Goal: Information Seeking & Learning: Learn about a topic

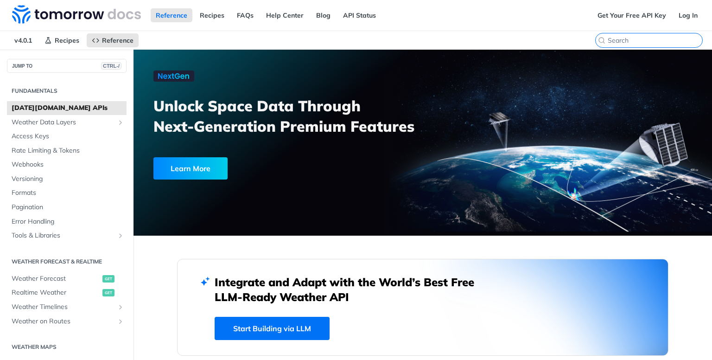
click at [643, 41] on input "search" at bounding box center [654, 40] width 95 height 8
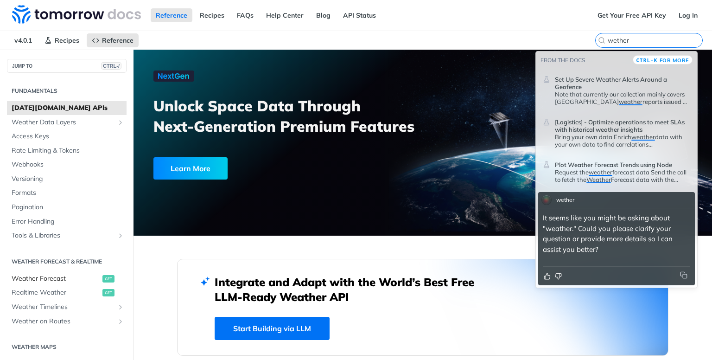
type input "wether"
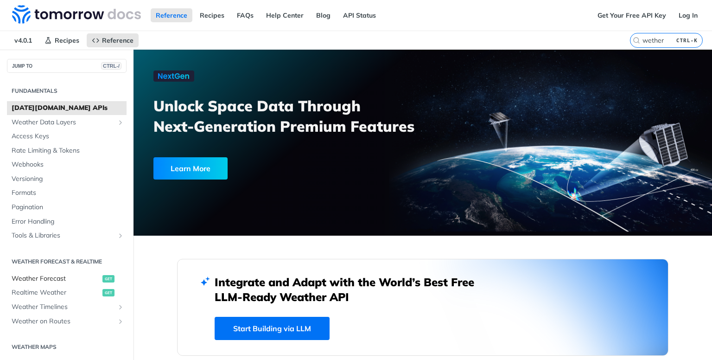
click at [102, 280] on span "get" at bounding box center [108, 278] width 12 height 7
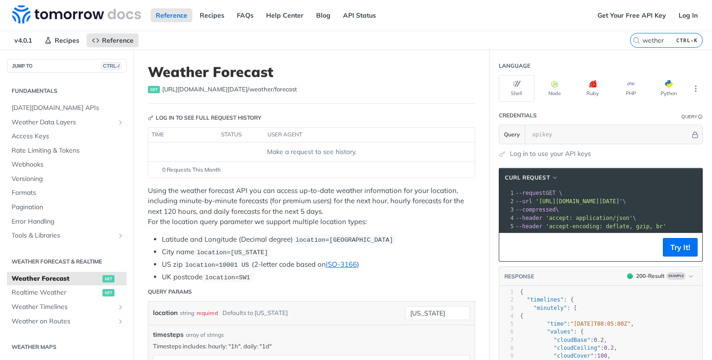
scroll to position [0, 54]
drag, startPoint x: 545, startPoint y: 201, endPoint x: 697, endPoint y: 199, distance: 152.0
click at [697, 199] on section "cURL Request xxxxxxxxxx 1 curl --request GET \ 2 --url '[URL][DOMAIN_NAME][DATE…" at bounding box center [600, 338] width 222 height 360
copy span "[URL][DOMAIN_NAME][DATE]' \"
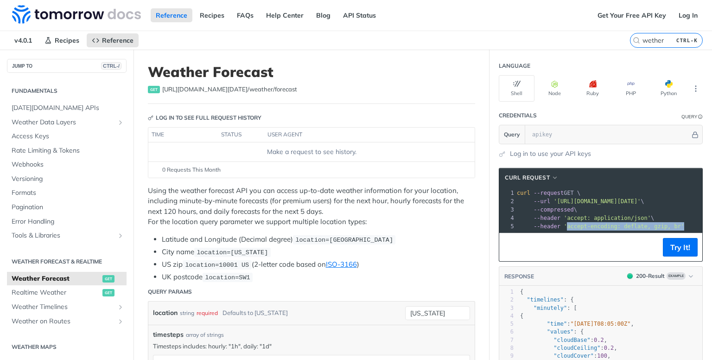
drag, startPoint x: 555, startPoint y: 227, endPoint x: 664, endPoint y: 223, distance: 109.4
click at [664, 223] on pre "--header 'accept-encoding: deflate, gzip, br'" at bounding box center [636, 226] width 242 height 8
copy span "accept-encoding: deflate, gzip, br'"
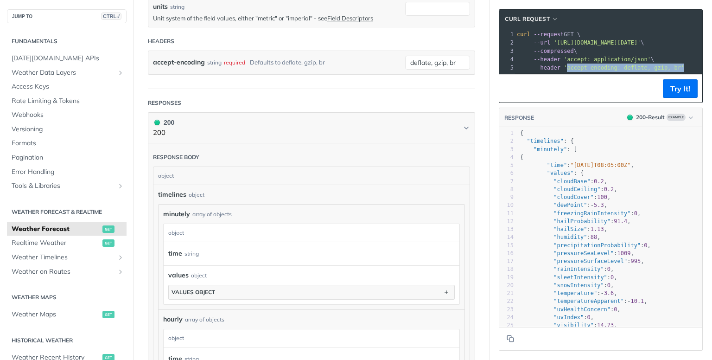
scroll to position [378, 0]
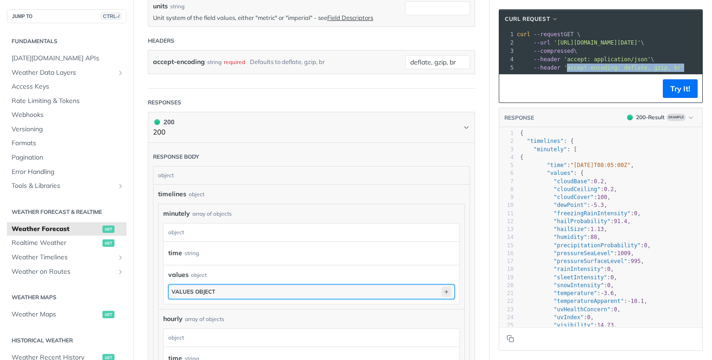
click at [441, 290] on icon "button" at bounding box center [446, 291] width 10 height 10
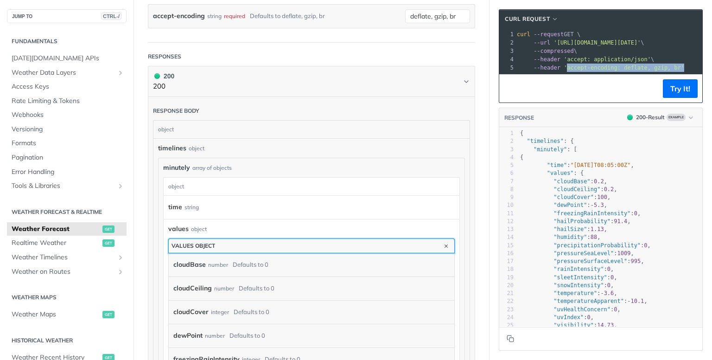
scroll to position [425, 0]
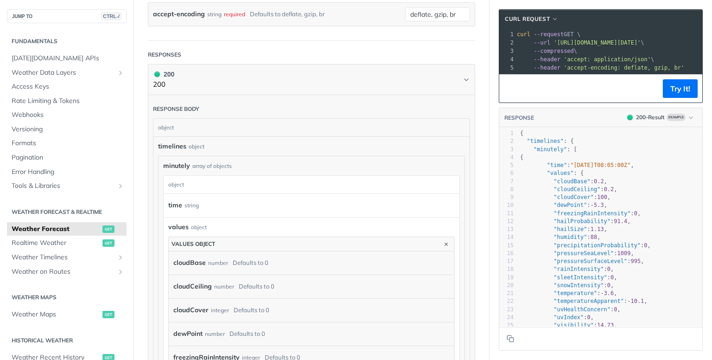
click at [267, 264] on div "cloudBase number Defaults to 0" at bounding box center [309, 263] width 272 height 14
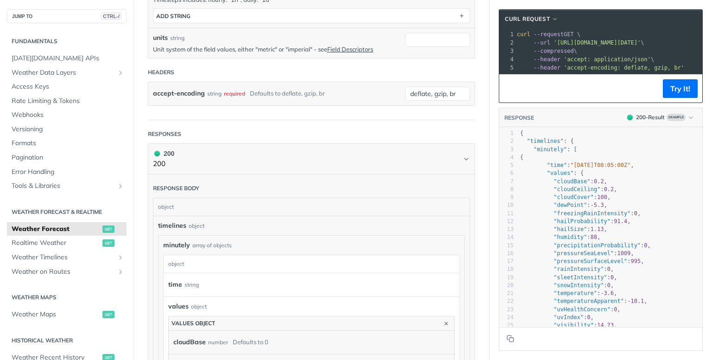
scroll to position [346, 0]
click at [233, 256] on div "object" at bounding box center [310, 264] width 293 height 18
click at [200, 209] on div "object" at bounding box center [310, 207] width 314 height 18
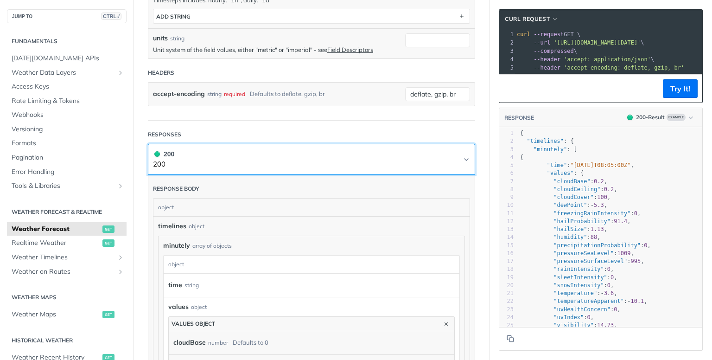
click at [446, 155] on button "200 200" at bounding box center [311, 159] width 317 height 21
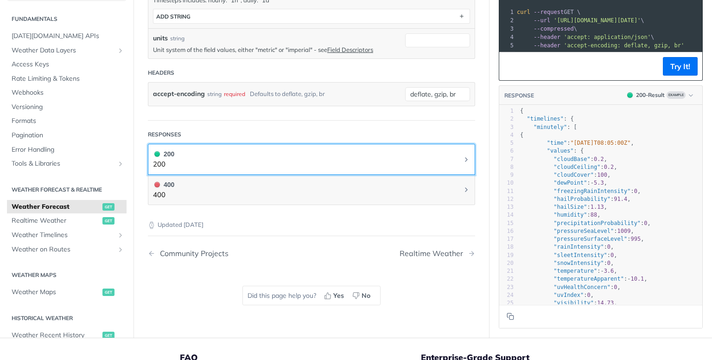
click at [446, 155] on button "200 200" at bounding box center [311, 159] width 317 height 21
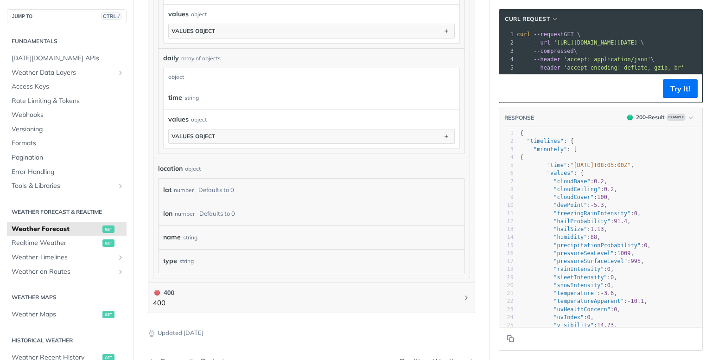
scroll to position [1374, 0]
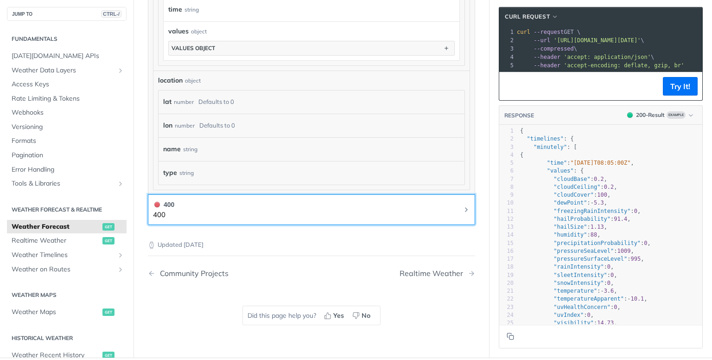
click at [417, 208] on button "400 400" at bounding box center [311, 209] width 317 height 21
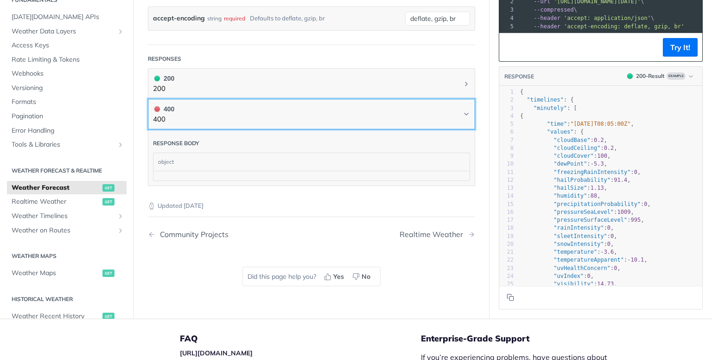
scroll to position [421, 0]
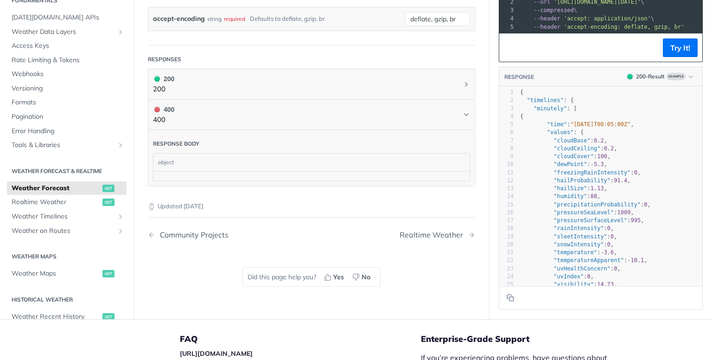
click at [319, 288] on div "Did this page help you? Yes No" at bounding box center [311, 276] width 157 height 57
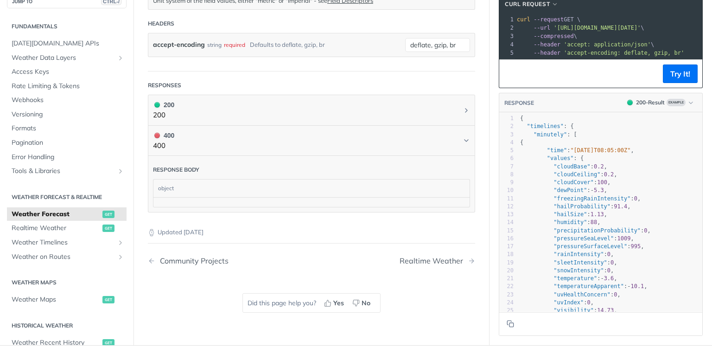
scroll to position [393, 0]
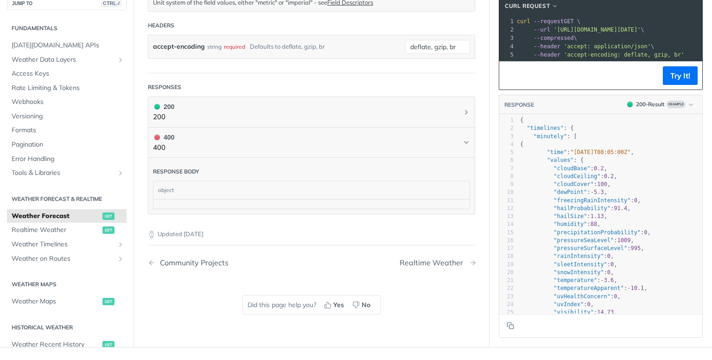
click at [409, 259] on div "Realtime Weather" at bounding box center [433, 262] width 68 height 9
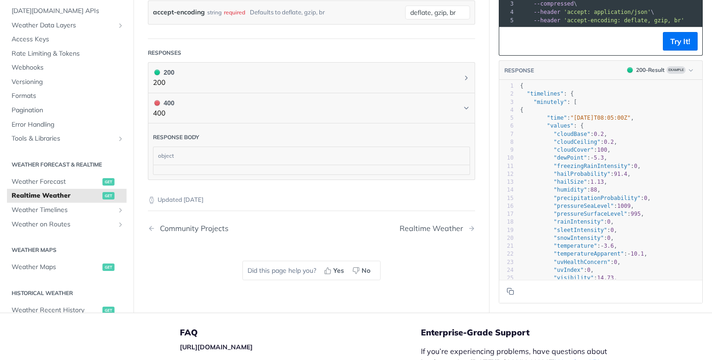
scroll to position [425, 0]
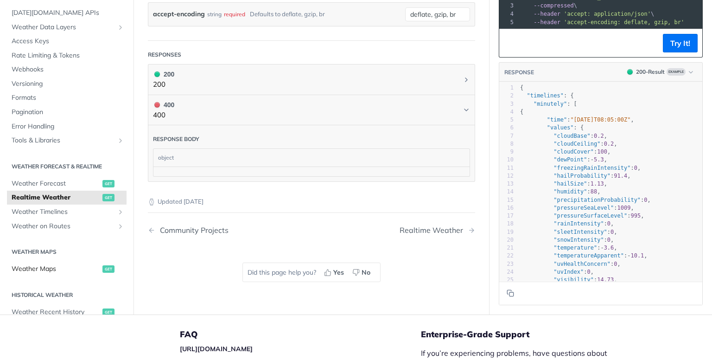
click at [62, 265] on span "Weather Maps" at bounding box center [56, 268] width 88 height 9
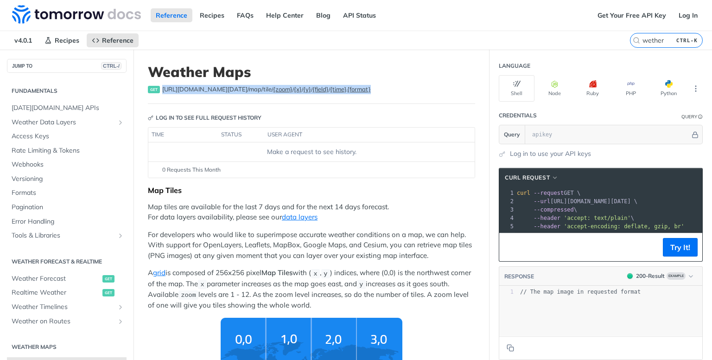
drag, startPoint x: 163, startPoint y: 89, endPoint x: 360, endPoint y: 102, distance: 196.9
click at [360, 102] on header "Weather Maps get [URL][DOMAIN_NAME][DATE] /map/tile/ {zoom} / {x} / {y} / {fiel…" at bounding box center [311, 83] width 327 height 40
copy span "[URL][DOMAIN_NAME][DATE] /map/tile/ {zoom} / {x} / {y} / {field} / {time} . {fo…"
click at [95, 293] on link "Realtime Weather get" at bounding box center [67, 292] width 120 height 14
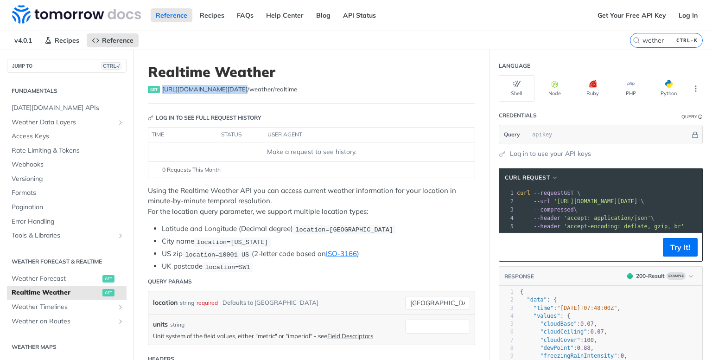
click at [285, 94] on header "Realtime Weather get [URL][DOMAIN_NAME][DATE] /weather/realtime" at bounding box center [311, 83] width 327 height 40
drag, startPoint x: 280, startPoint y: 88, endPoint x: 152, endPoint y: 88, distance: 128.3
click at [152, 88] on div "get [URL][DOMAIN_NAME][DATE] /weather/realtime" at bounding box center [311, 89] width 327 height 9
click at [166, 90] on span "[URL][DOMAIN_NAME][DATE] /weather/realtime" at bounding box center [229, 89] width 135 height 9
drag, startPoint x: 162, startPoint y: 88, endPoint x: 291, endPoint y: 93, distance: 128.4
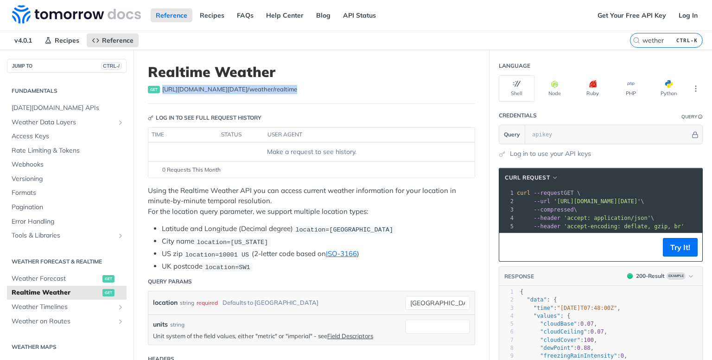
click at [291, 93] on div "get [URL][DOMAIN_NAME][DATE] /weather/realtime" at bounding box center [311, 89] width 327 height 9
copy span "[URL][DOMAIN_NAME][DATE] /weather/realtime"
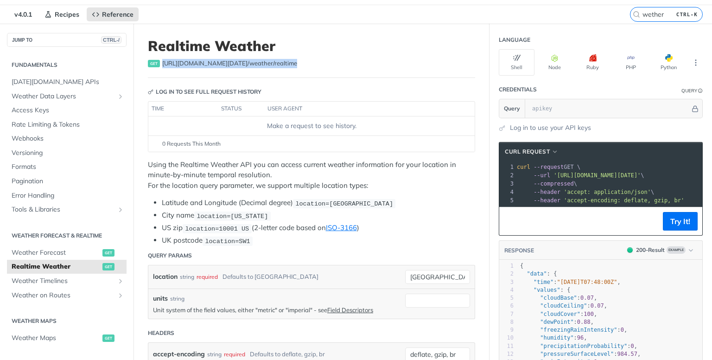
scroll to position [26, 0]
click at [83, 282] on span "Weather Timelines" at bounding box center [63, 280] width 103 height 9
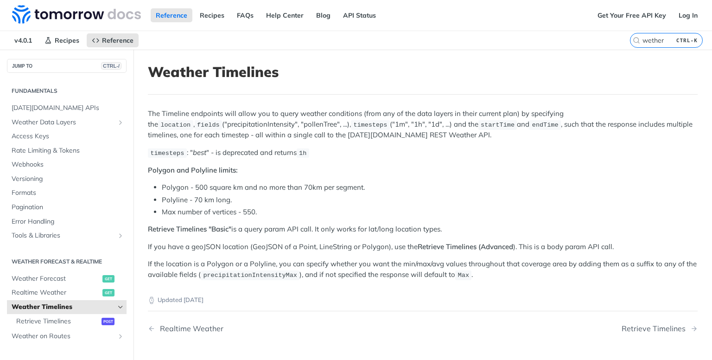
scroll to position [218, 0]
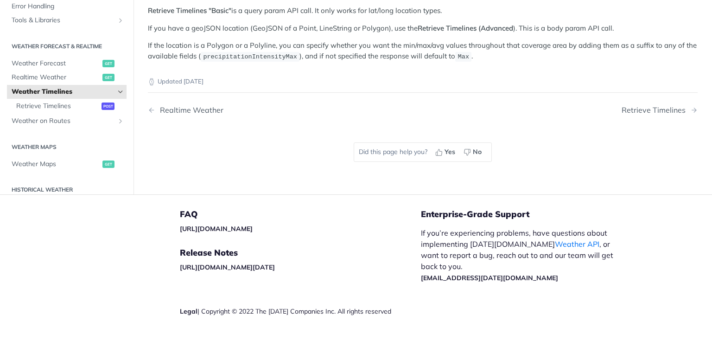
click at [50, 190] on h2 "Historical Weather" at bounding box center [67, 189] width 120 height 8
